Goal: Task Accomplishment & Management: Manage account settings

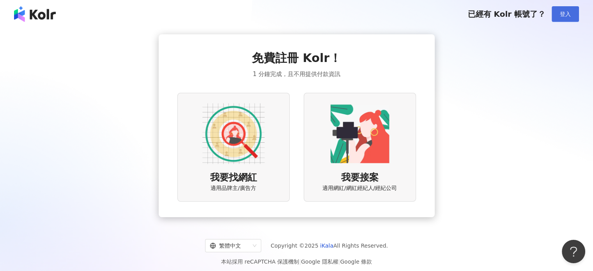
click at [576, 14] on button "登入" at bounding box center [565, 14] width 27 height 16
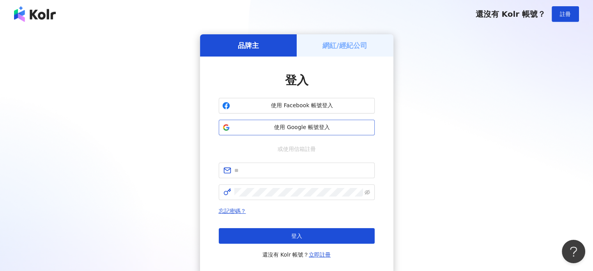
click at [316, 132] on button "使用 Google 帳號登入" at bounding box center [297, 128] width 156 height 16
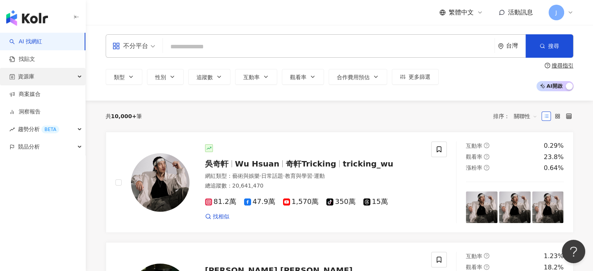
click at [44, 78] on div "資源庫" at bounding box center [42, 77] width 85 height 18
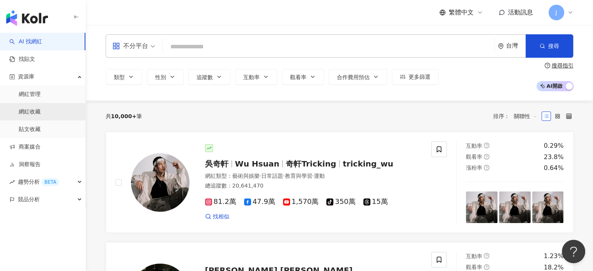
click at [30, 110] on link "網紅收藏" at bounding box center [30, 112] width 22 height 8
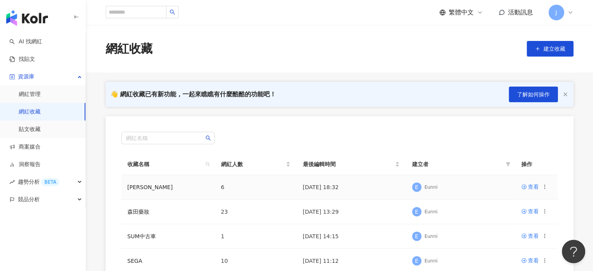
click at [548, 188] on td "查看" at bounding box center [536, 187] width 43 height 25
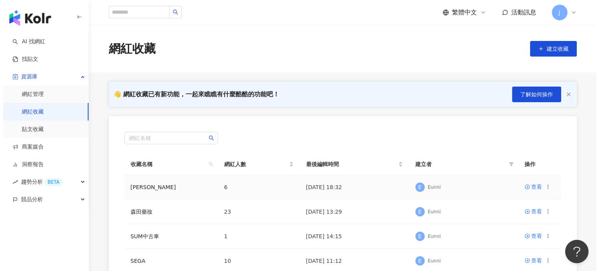
scroll to position [117, 0]
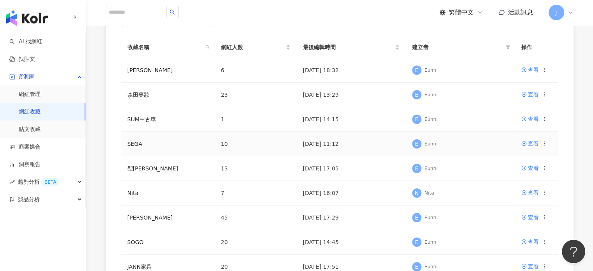
click at [543, 144] on icon at bounding box center [544, 143] width 5 height 5
click at [515, 211] on div "刪除收藏" at bounding box center [525, 208] width 33 height 9
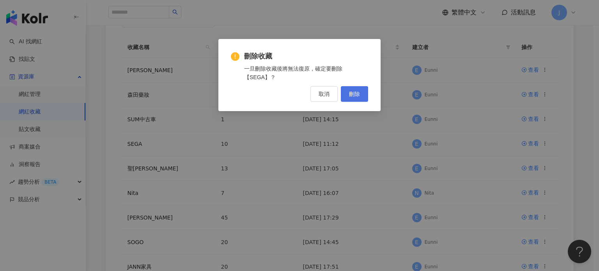
click at [351, 98] on button "刪除" at bounding box center [354, 94] width 27 height 16
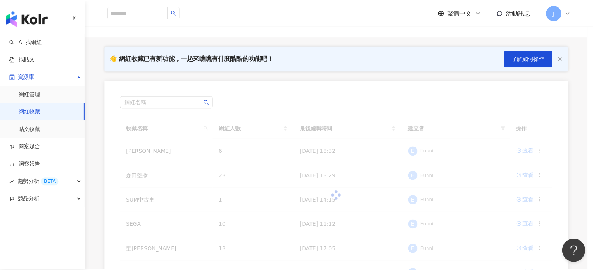
scroll to position [0, 0]
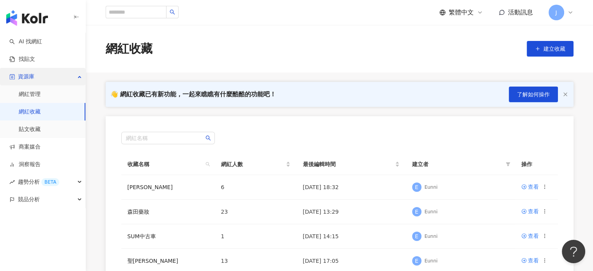
drag, startPoint x: 35, startPoint y: 80, endPoint x: 35, endPoint y: 75, distance: 5.1
click at [35, 80] on div "資源庫" at bounding box center [42, 77] width 85 height 18
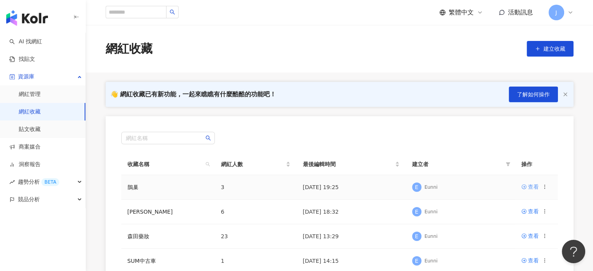
click at [533, 186] on div "查看" at bounding box center [533, 187] width 11 height 9
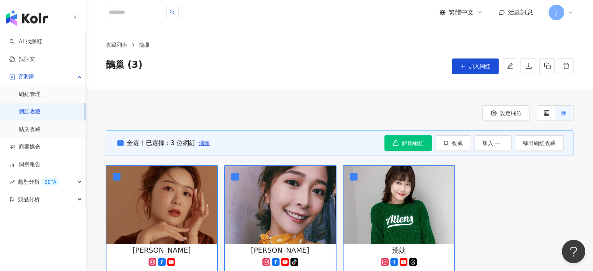
click at [381, 139] on div "全選 已選擇：3 位網紅 清除 解鎖網紅 收藏 加入 移出網紅收藏" at bounding box center [340, 143] width 468 height 26
click at [396, 143] on rect "button" at bounding box center [396, 144] width 5 height 3
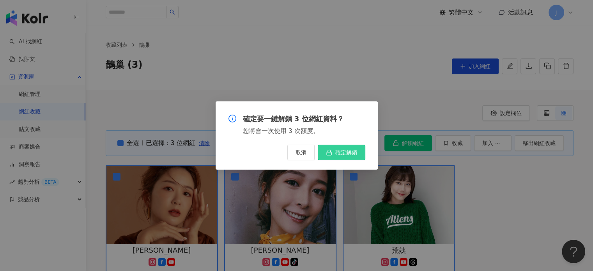
click at [357, 151] on span "確定解鎖" at bounding box center [347, 152] width 22 height 6
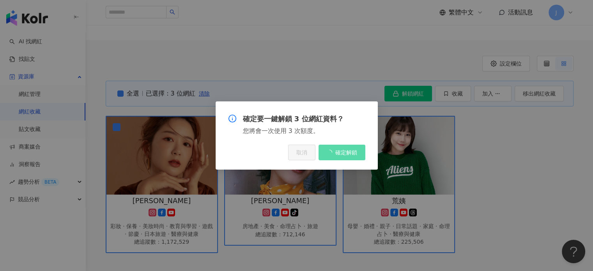
scroll to position [117, 0]
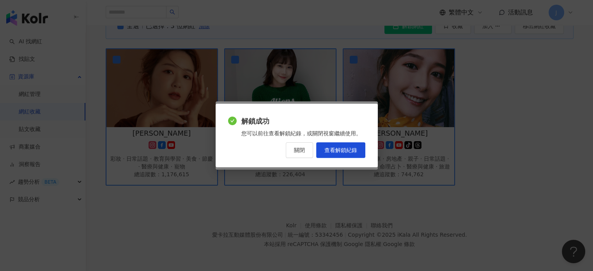
drag, startPoint x: 297, startPoint y: 153, endPoint x: 323, endPoint y: 160, distance: 26.4
click at [298, 153] on span "關閉" at bounding box center [299, 150] width 11 height 6
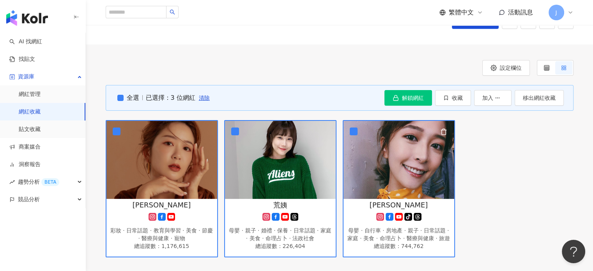
scroll to position [0, 0]
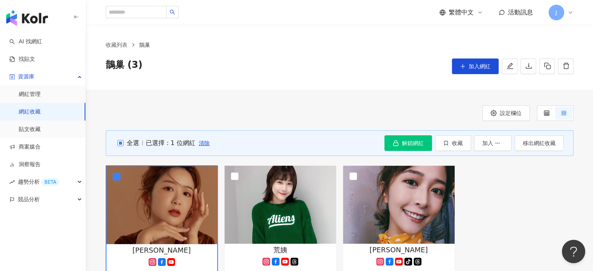
click at [116, 140] on div "全選 已選擇：1 位網紅 清除 解鎖網紅 收藏 加入 移出網紅收藏" at bounding box center [340, 143] width 468 height 26
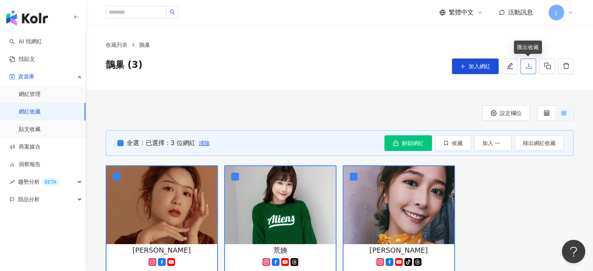
click at [532, 67] on icon "download" at bounding box center [529, 65] width 7 height 7
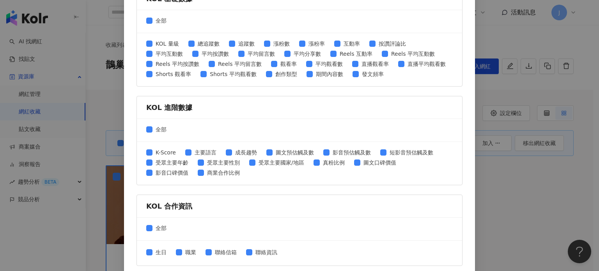
scroll to position [333, 0]
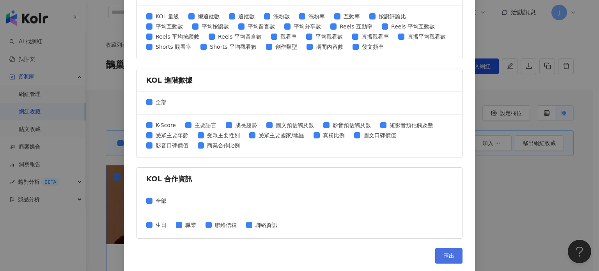
click at [449, 256] on span "匯出" at bounding box center [449, 256] width 11 height 6
